Goal: Information Seeking & Learning: Check status

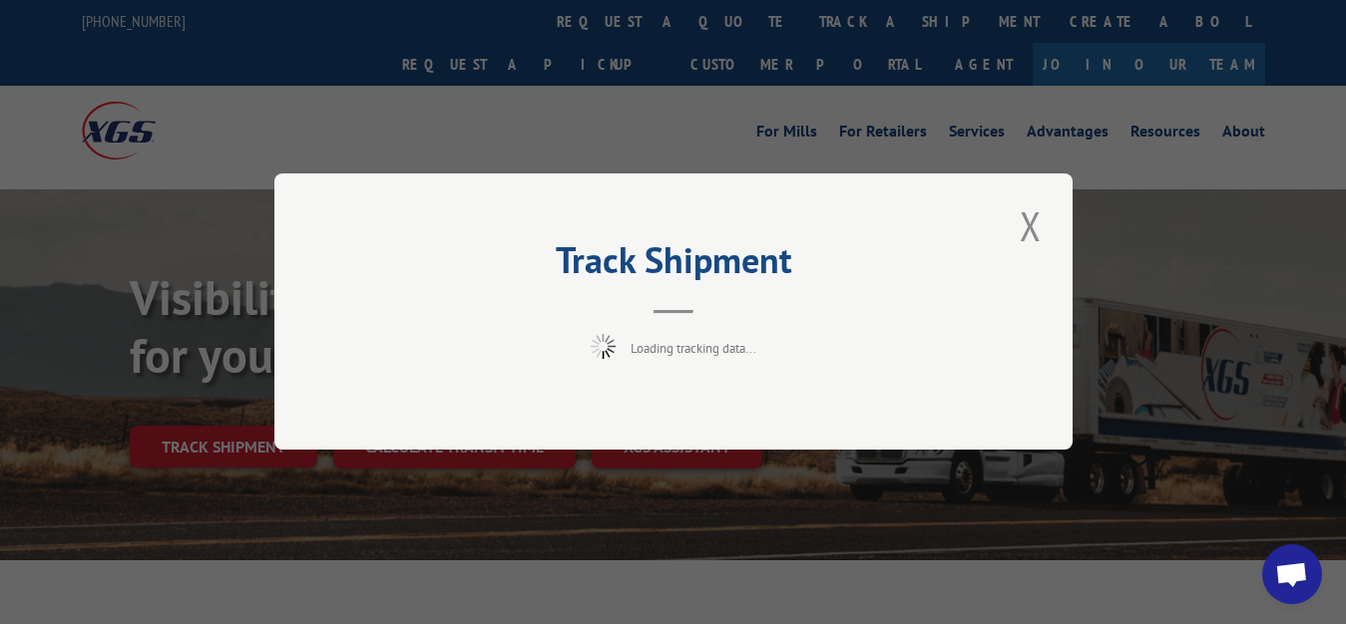
scroll to position [102, 0]
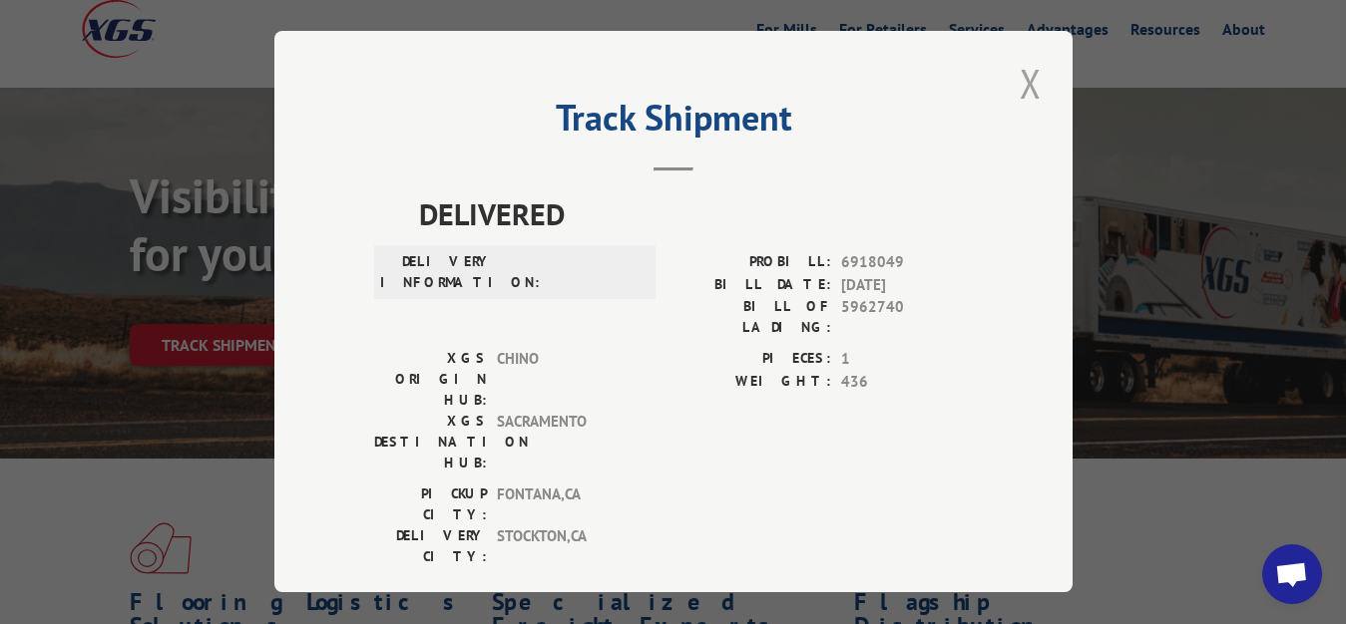
click at [1018, 80] on button "Close modal" at bounding box center [1030, 83] width 34 height 55
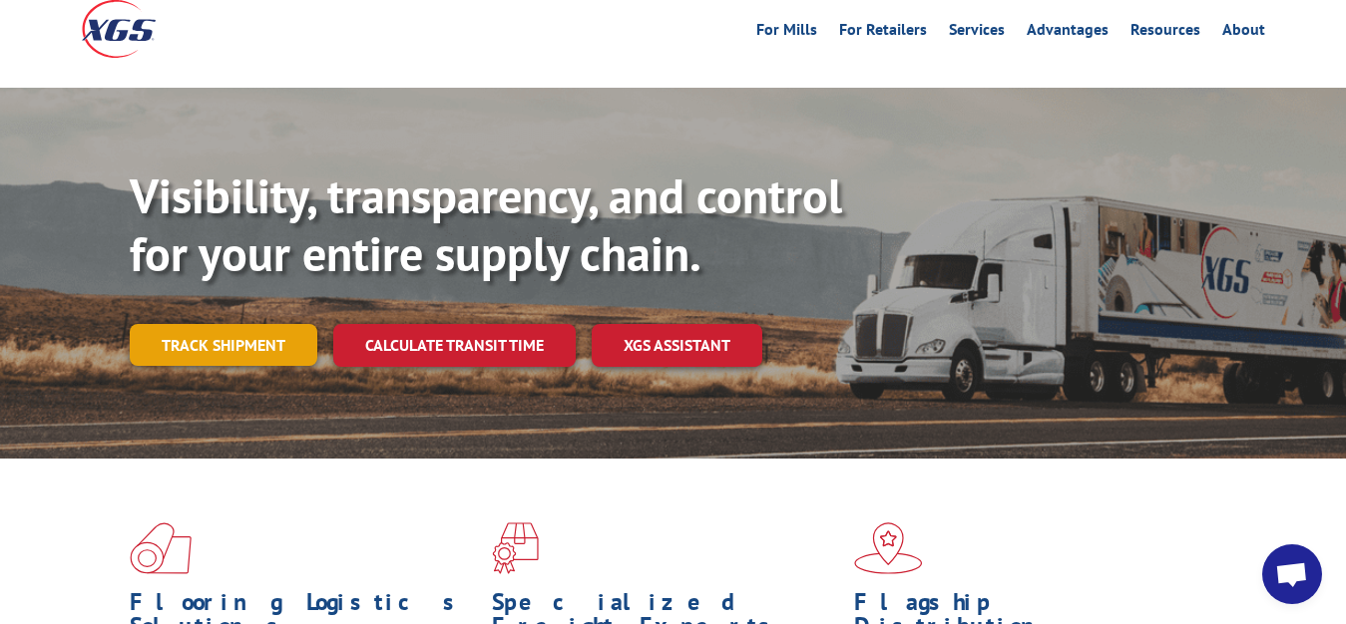
click at [236, 324] on link "Track shipment" at bounding box center [224, 345] width 188 height 42
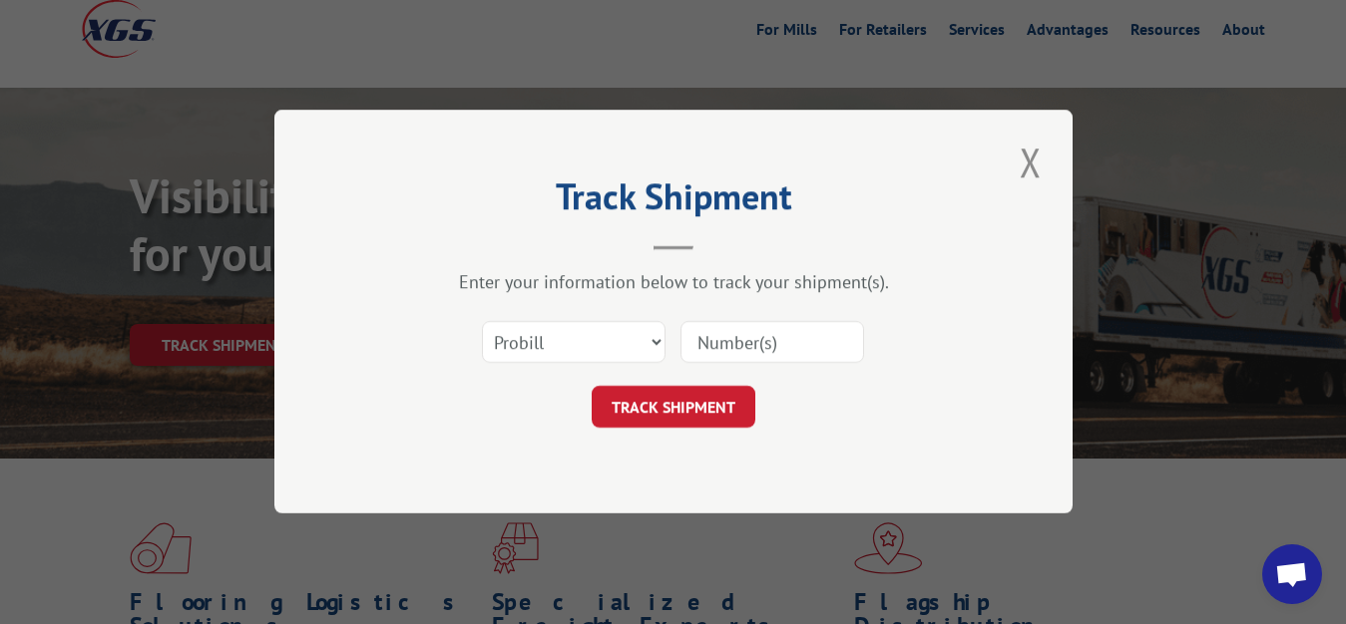
scroll to position [0, 0]
click at [482, 322] on select "Select category... Probill BOL PO" at bounding box center [574, 343] width 184 height 42
select select "bol"
click option "BOL" at bounding box center [0, 0] width 0 height 0
drag, startPoint x: 731, startPoint y: 384, endPoint x: 736, endPoint y: 366, distance: 18.6
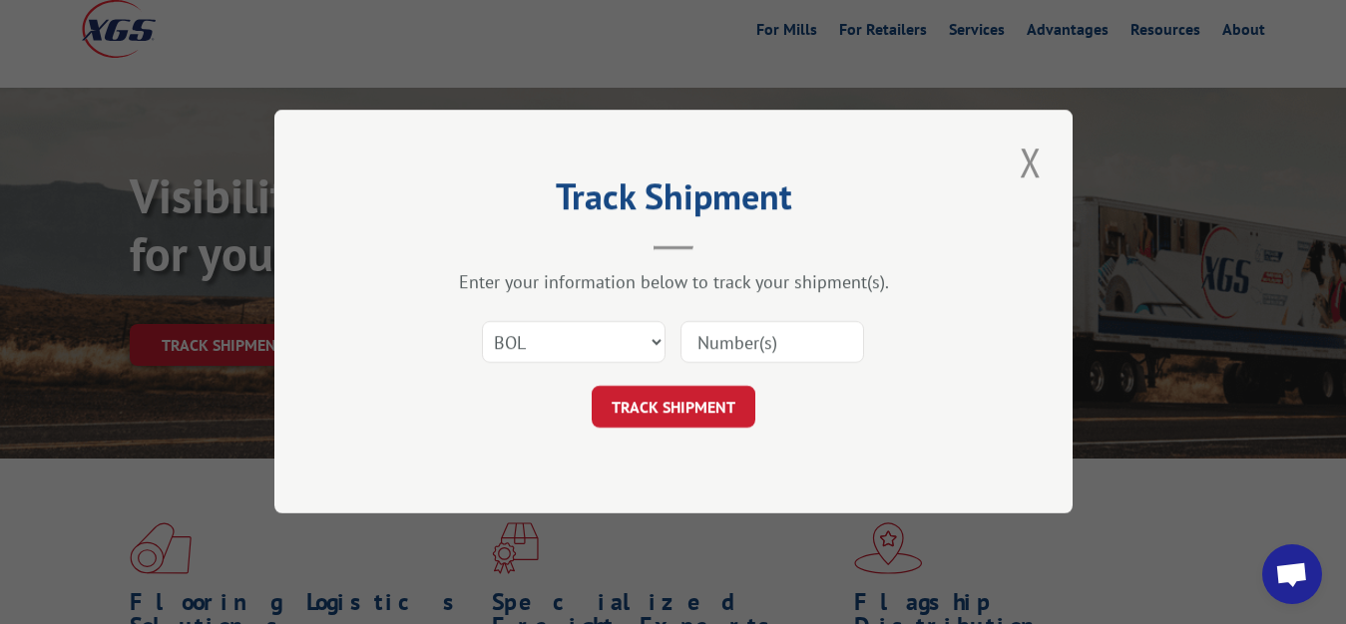
click at [736, 371] on form "Select category... Probill BOL PO TRACK SHIPMENT" at bounding box center [673, 369] width 598 height 119
click at [738, 320] on div at bounding box center [772, 343] width 184 height 46
click at [682, 354] on input at bounding box center [772, 343] width 184 height 42
type input "5962739"
click button "TRACK SHIPMENT" at bounding box center [674, 408] width 164 height 42
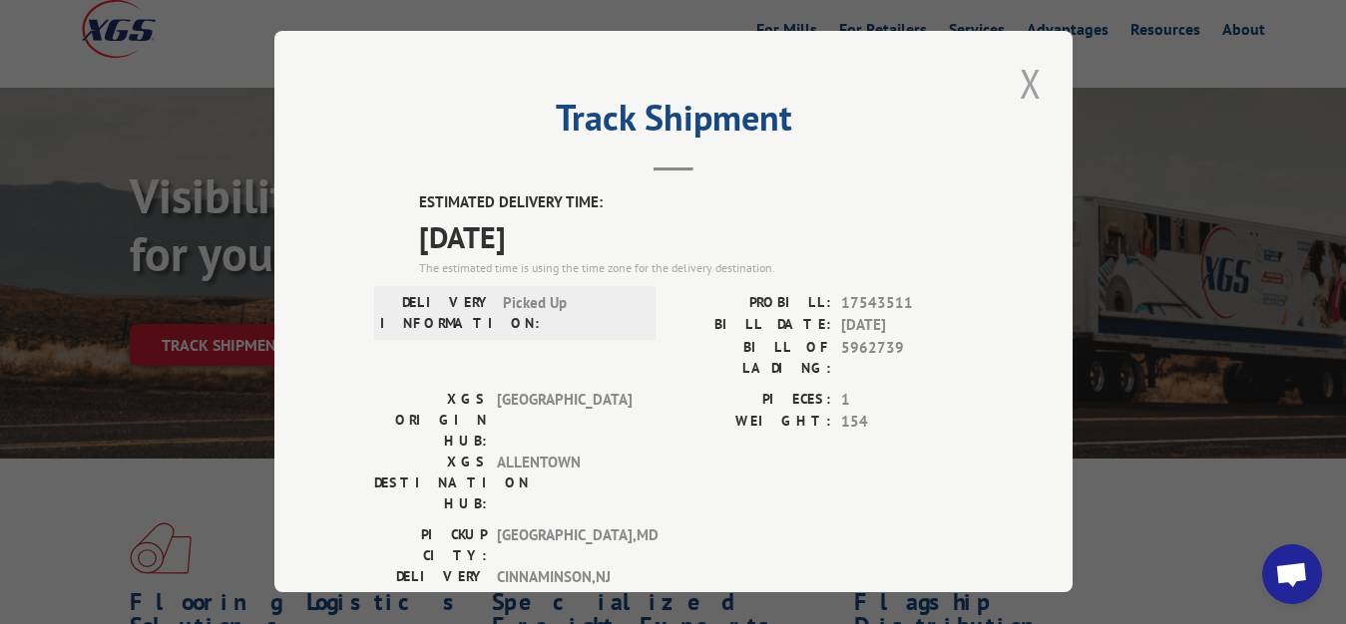
click at [1019, 70] on button "Close modal" at bounding box center [1030, 83] width 34 height 55
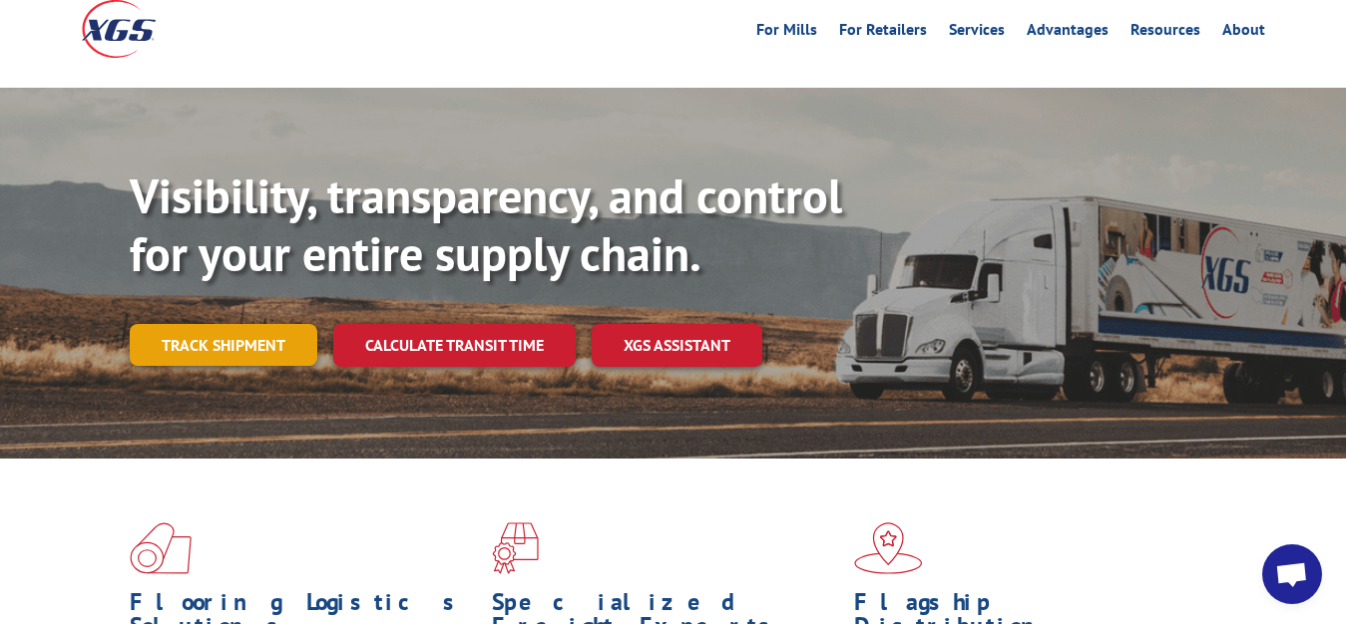
click at [252, 324] on link "Track shipment" at bounding box center [224, 345] width 188 height 42
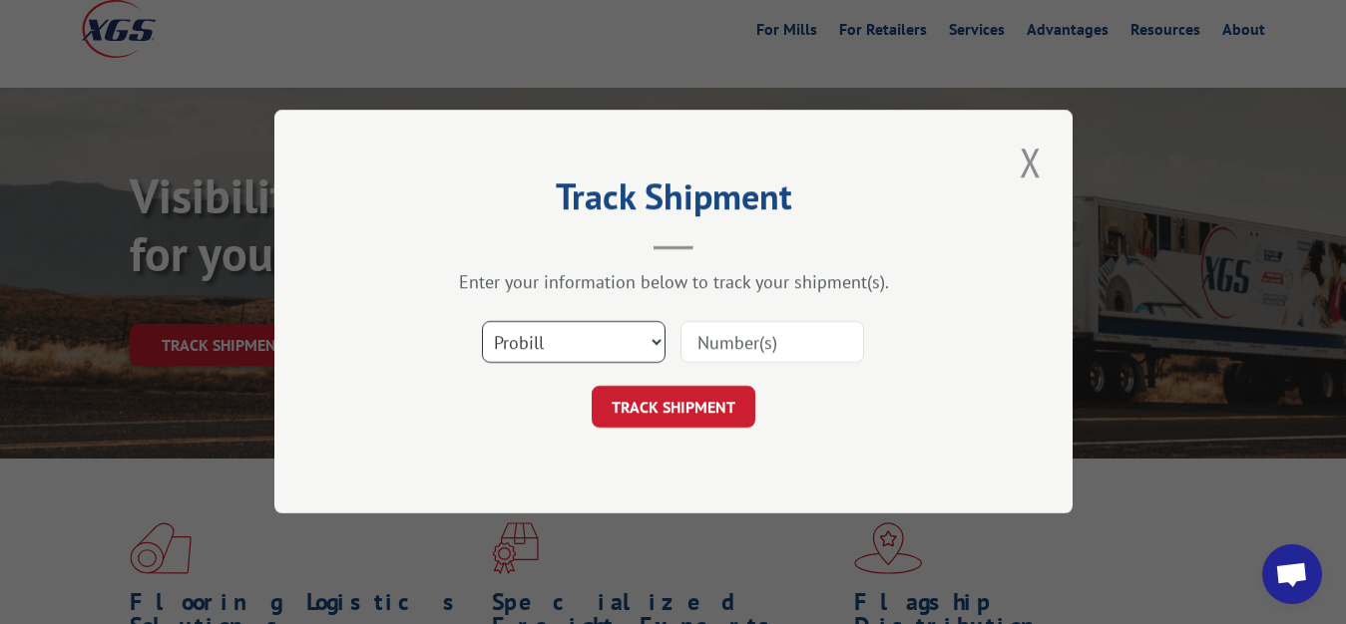
click at [482, 322] on select "Select category... Probill BOL PO" at bounding box center [574, 343] width 184 height 42
select select "bol"
click option "BOL" at bounding box center [0, 0] width 0 height 0
click at [747, 333] on input at bounding box center [772, 343] width 184 height 42
type input "5962741"
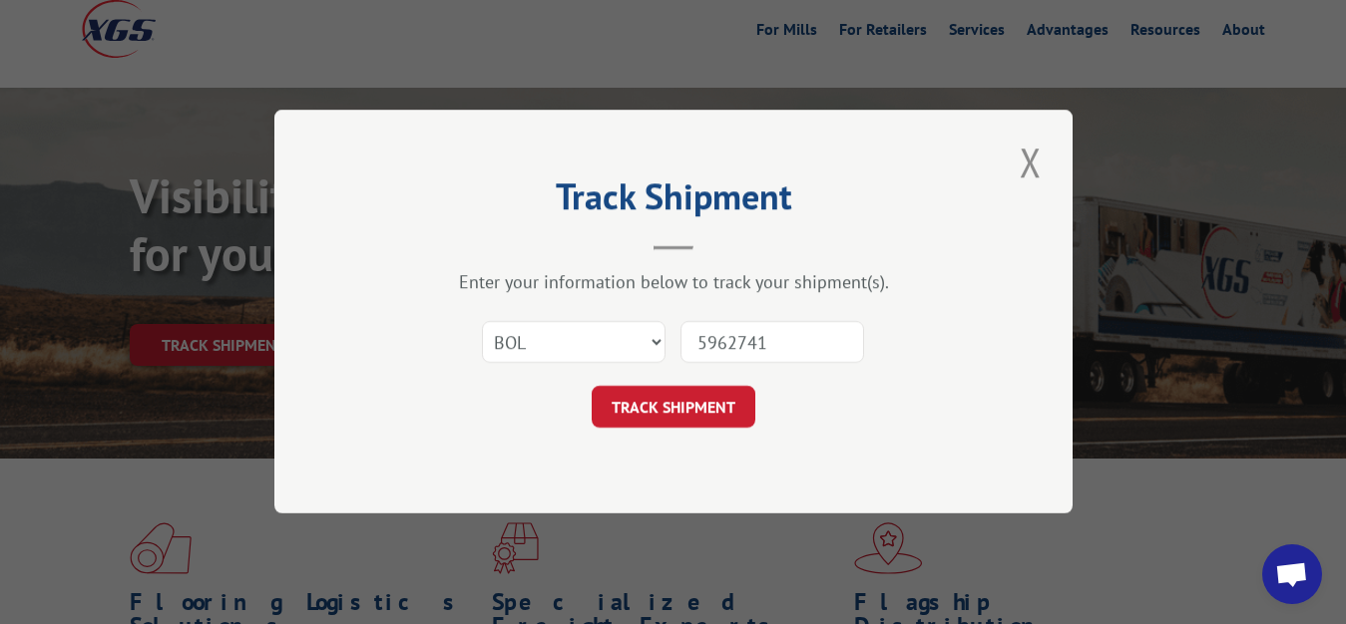
click button "TRACK SHIPMENT" at bounding box center [674, 408] width 164 height 42
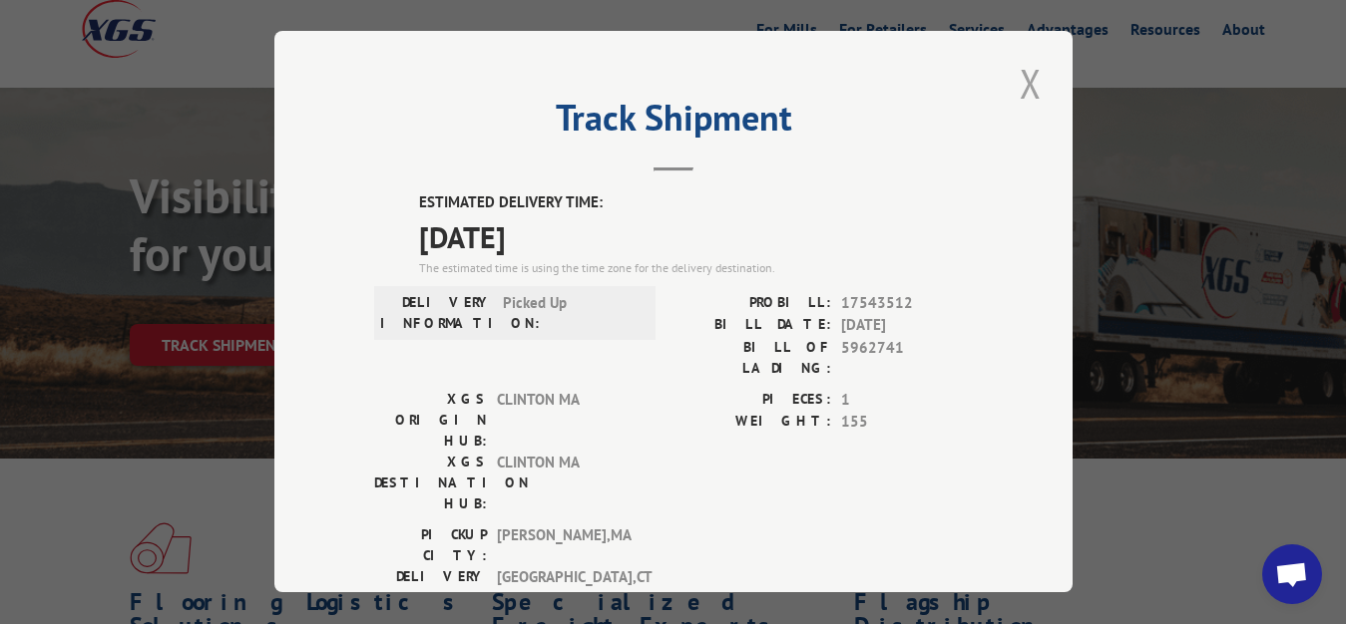
click at [1017, 79] on button "Close modal" at bounding box center [1030, 83] width 34 height 55
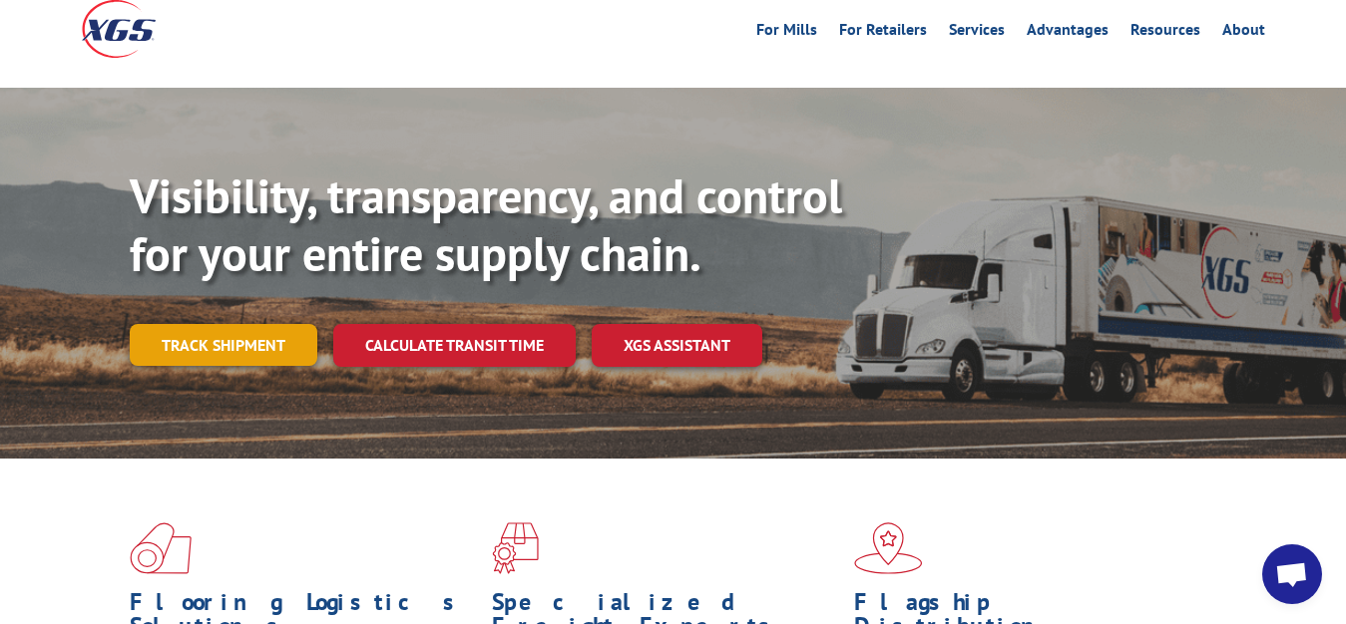
click at [239, 324] on link "Track shipment" at bounding box center [224, 345] width 188 height 42
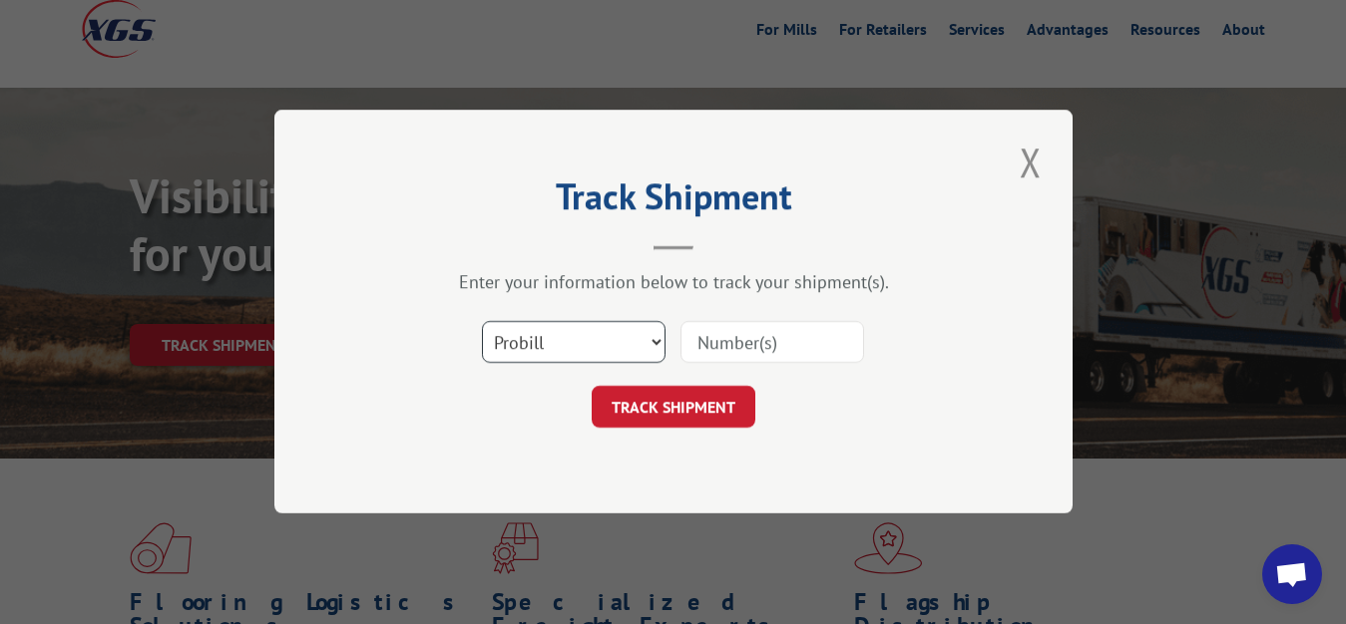
click at [482, 322] on select "Select category... Probill BOL PO" at bounding box center [574, 343] width 184 height 42
select select "bol"
click option "BOL" at bounding box center [0, 0] width 0 height 0
click at [702, 353] on input at bounding box center [772, 343] width 184 height 42
